Goal: Transaction & Acquisition: Purchase product/service

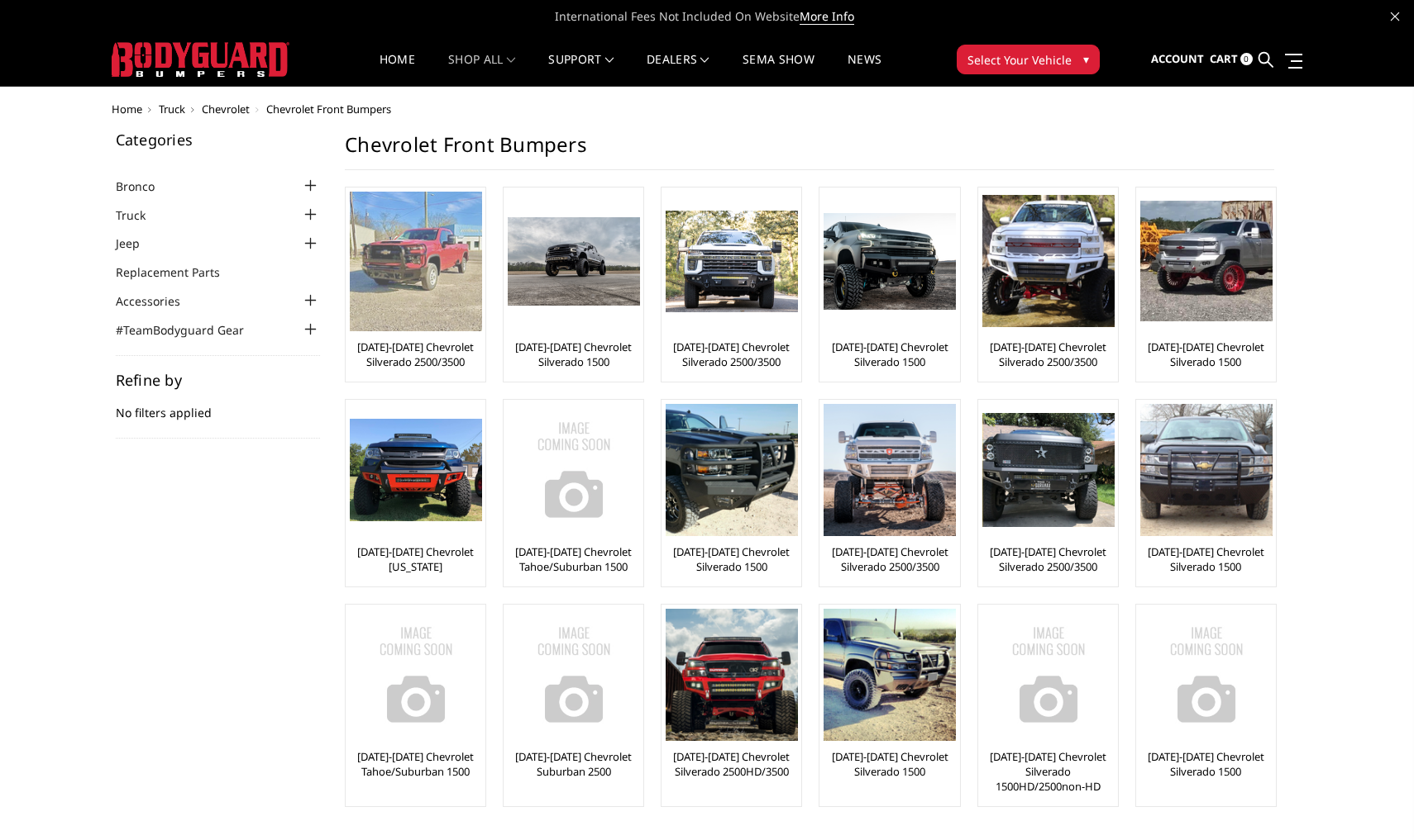
click at [453, 252] on img at bounding box center [415, 261] width 132 height 140
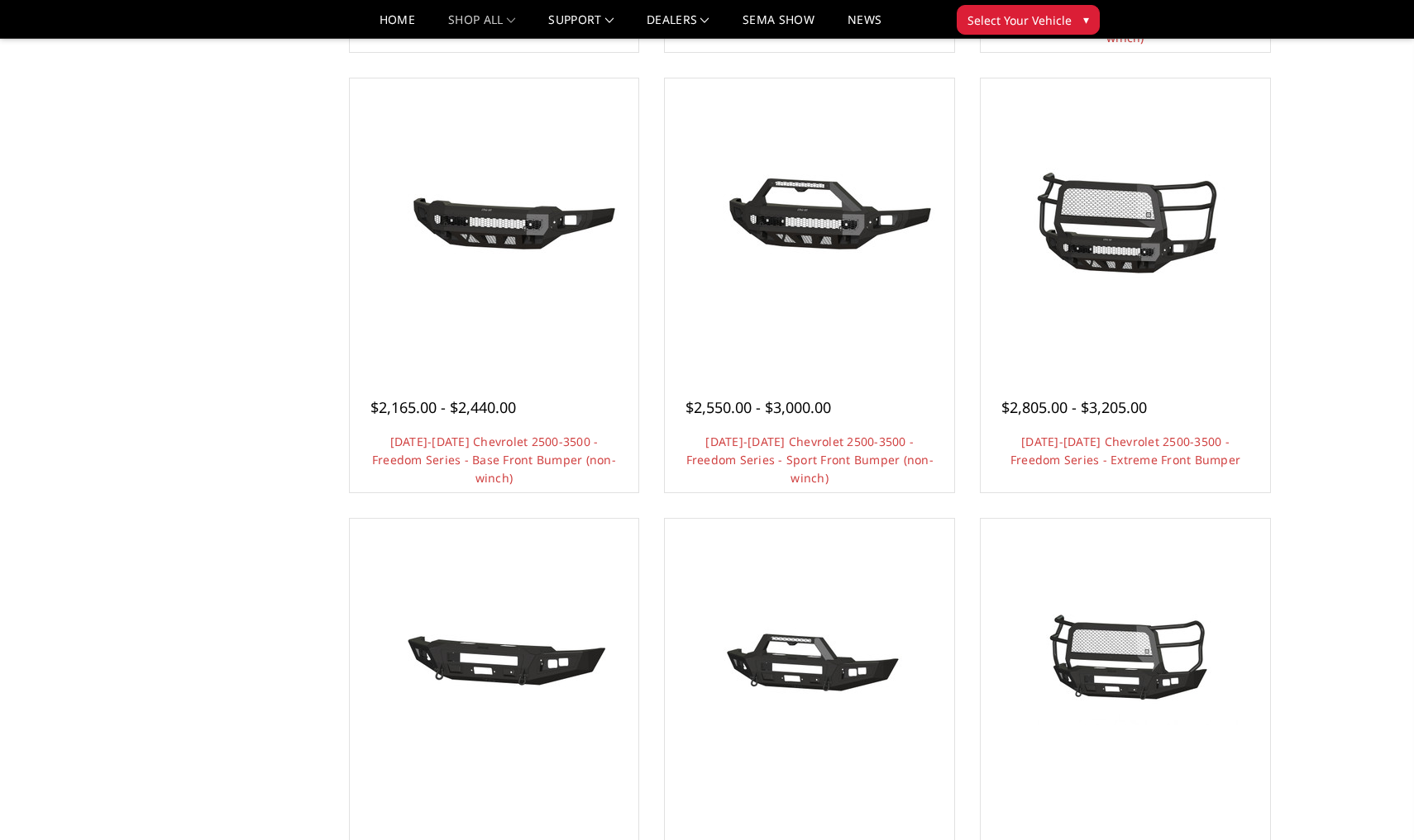
scroll to position [567, 0]
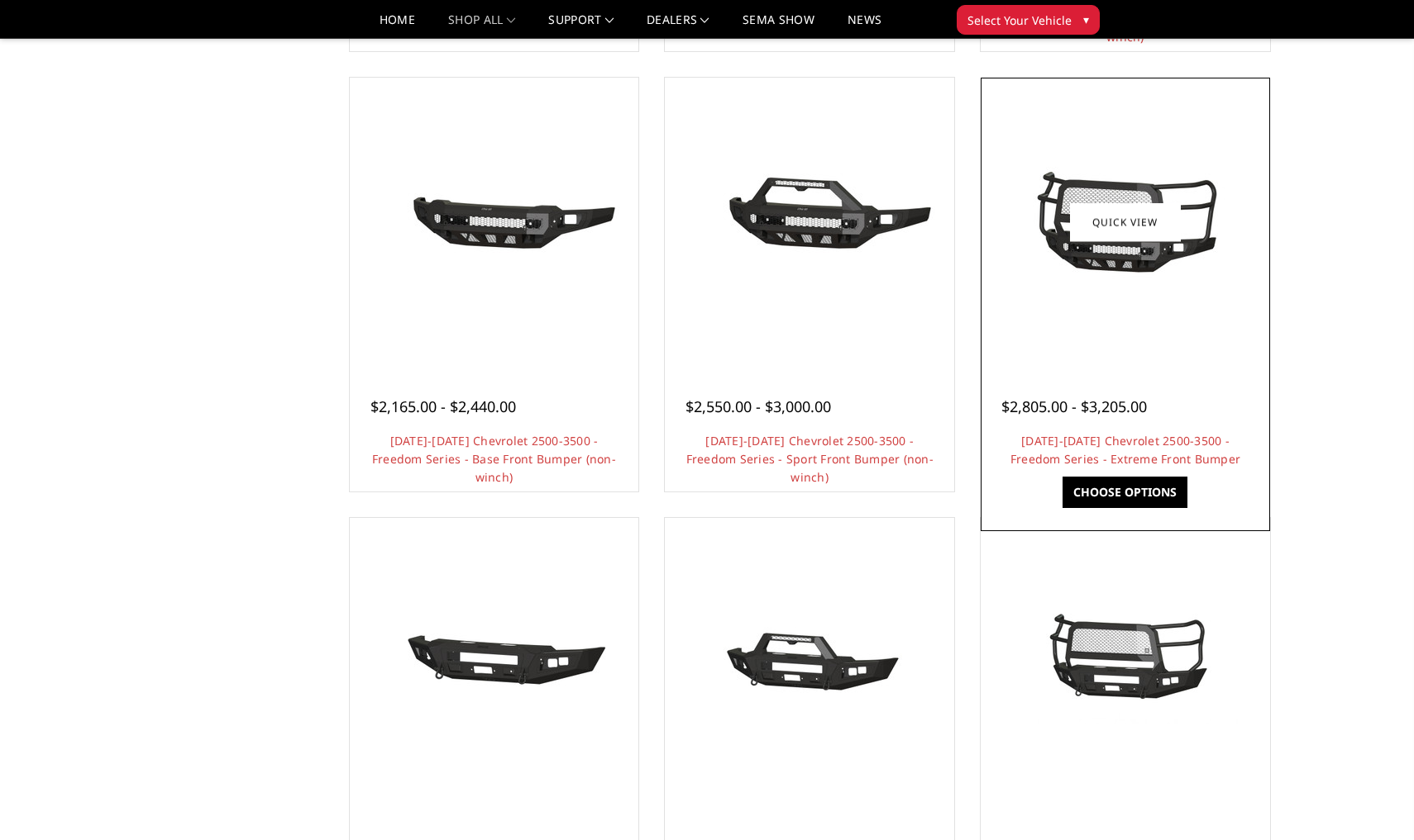
click at [1095, 341] on div at bounding box center [1124, 222] width 281 height 281
